Goal: Understand process/instructions

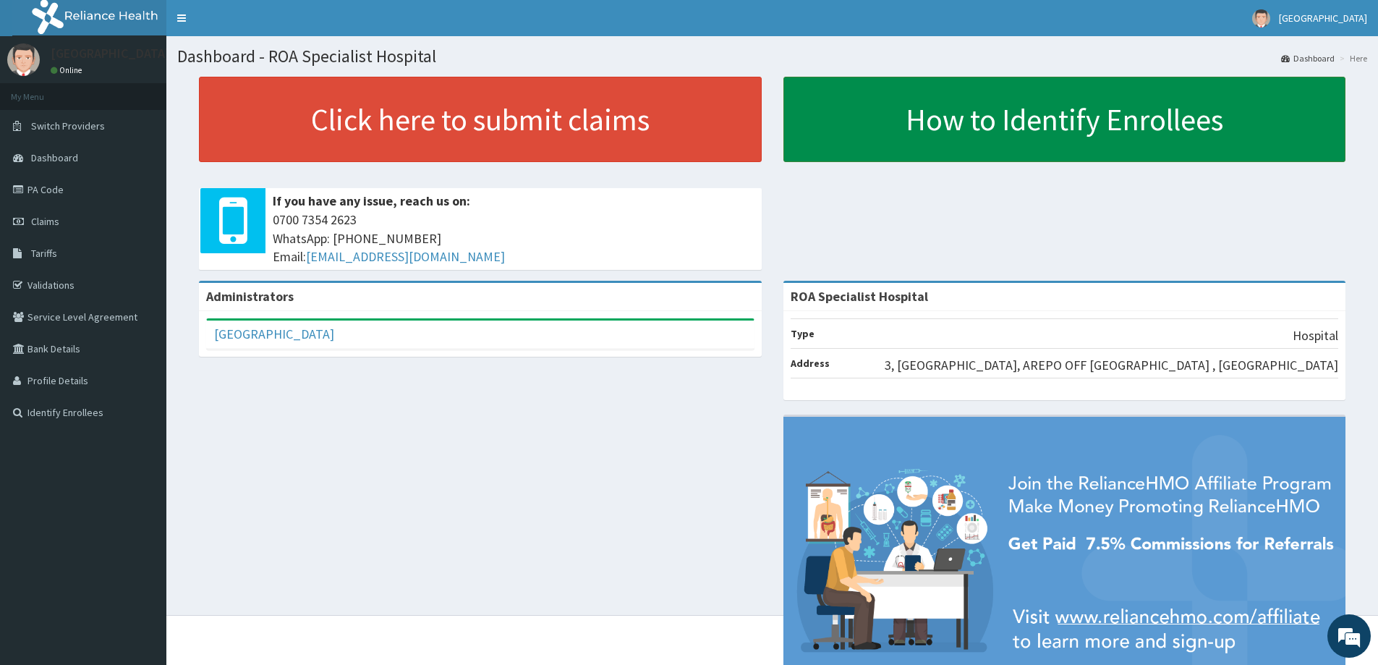
click at [994, 116] on link "How to Identify Enrollees" at bounding box center [1064, 119] width 563 height 85
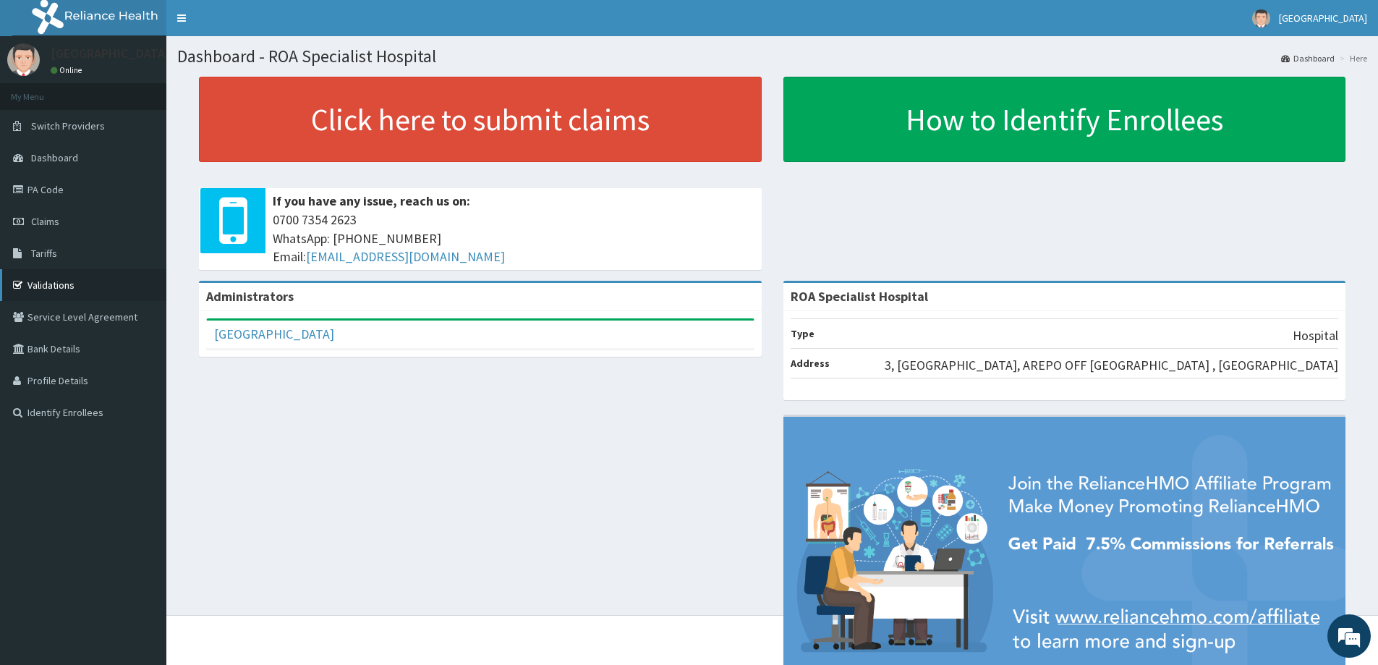
click at [56, 289] on link "Validations" at bounding box center [83, 285] width 166 height 32
